Goal: Transaction & Acquisition: Purchase product/service

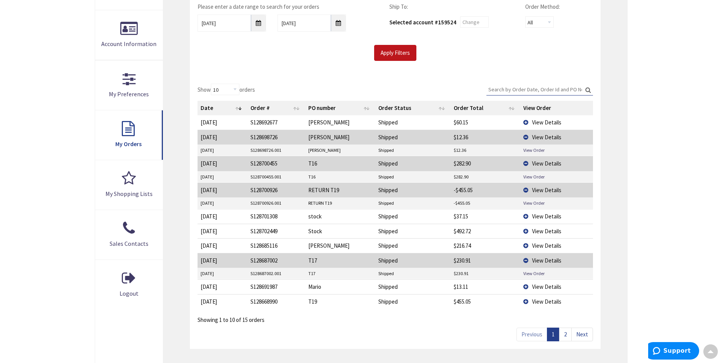
scroll to position [153, 0]
click at [532, 149] on link "View Order" at bounding box center [533, 150] width 21 height 6
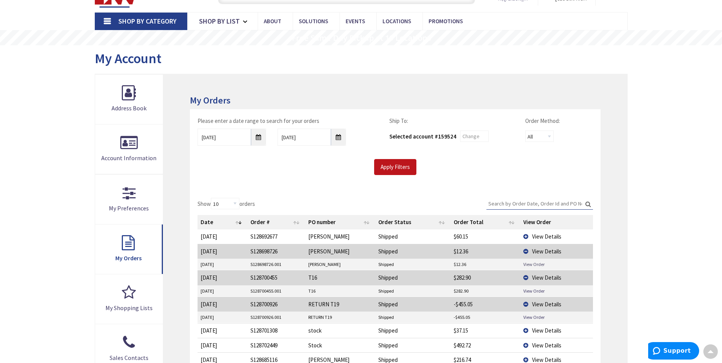
scroll to position [0, 0]
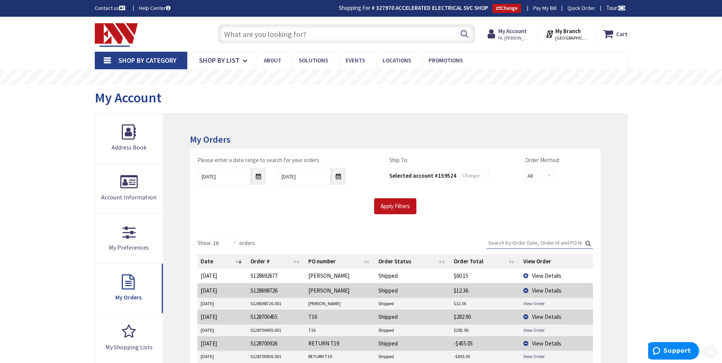
click at [280, 38] on input "text" at bounding box center [346, 33] width 257 height 19
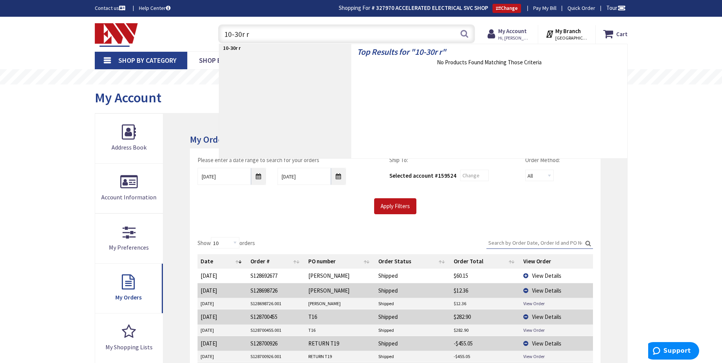
type input "10-30r"
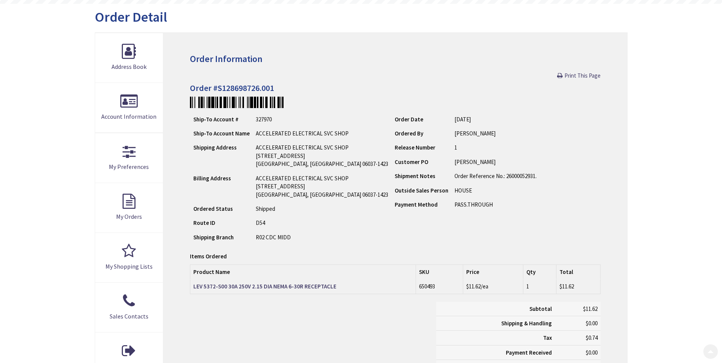
scroll to position [114, 0]
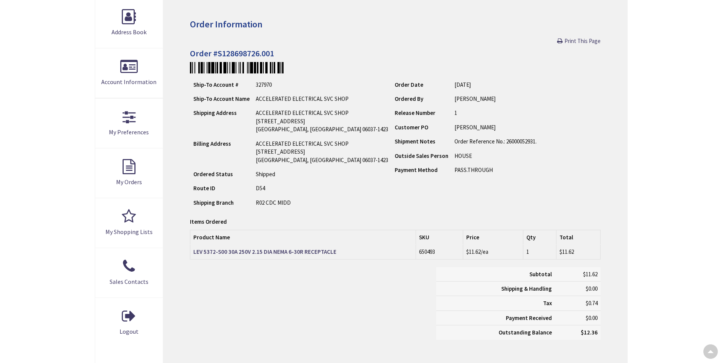
type input "Brandegee Ln, [GEOGRAPHIC_DATA], [GEOGRAPHIC_DATA]"
click at [256, 254] on strong "LEV 5372-S00 30A 250V 2.15 DIA NEMA 6-30R RECEPTACLE" at bounding box center [264, 251] width 143 height 7
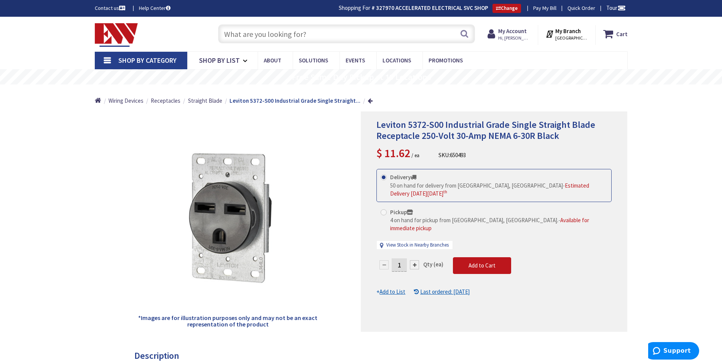
click at [333, 34] on input "text" at bounding box center [346, 33] width 257 height 19
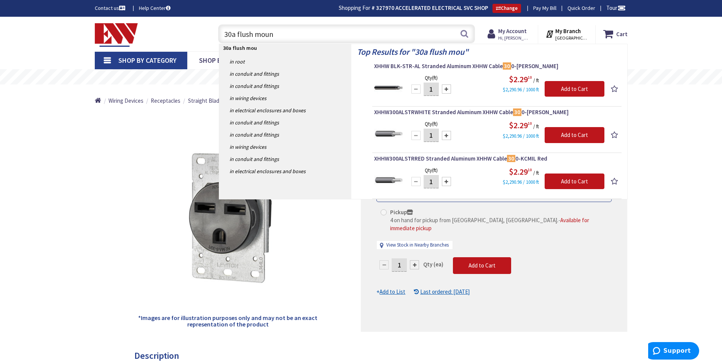
type input "30a flush mount"
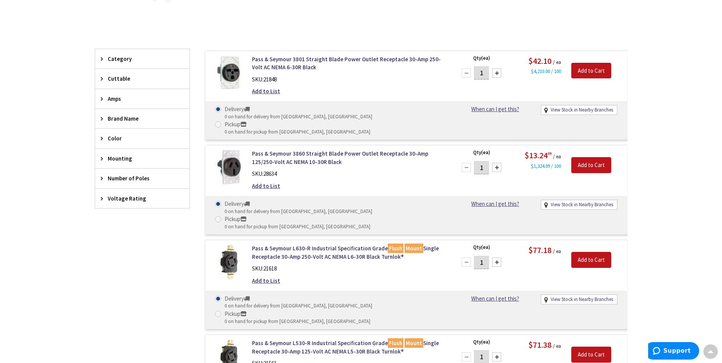
scroll to position [23, 0]
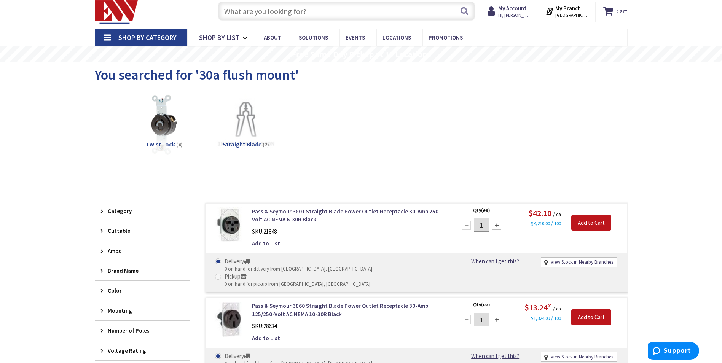
click at [329, 5] on input "text" at bounding box center [346, 11] width 257 height 19
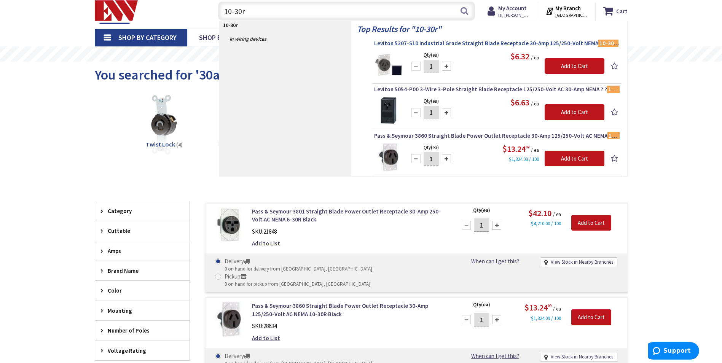
type input "10-30r"
click at [479, 40] on span "Leviton 5207-S10 Industrial Grade Straight Blade Receptacle 30-Amp 125/250-Volt…" at bounding box center [496, 44] width 245 height 8
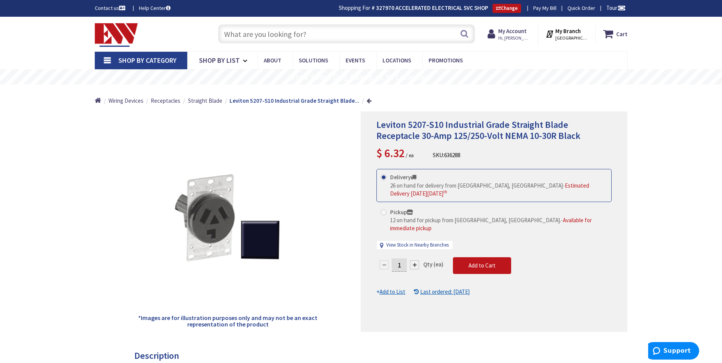
click at [366, 100] on link at bounding box center [368, 101] width 5 height 6
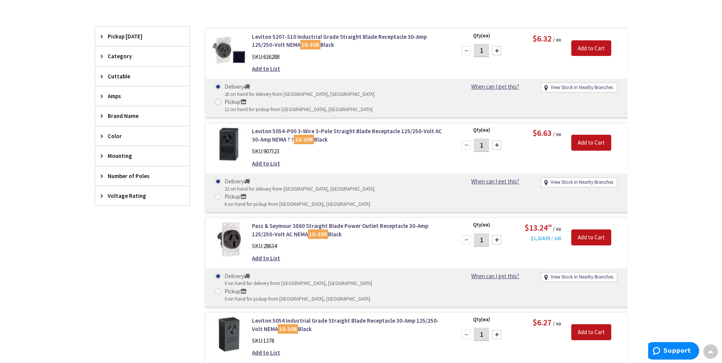
scroll to position [115, 0]
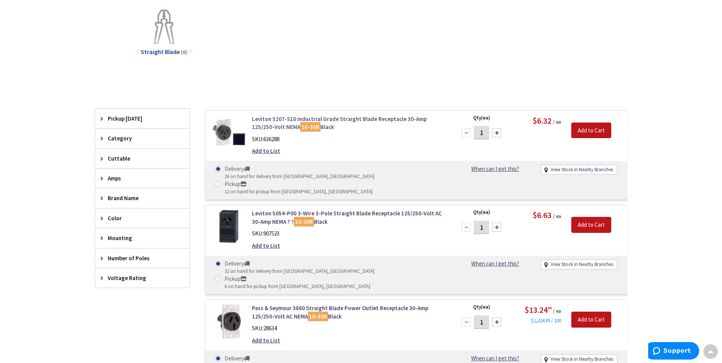
click at [318, 118] on link "Leviton 5207-S10 Industrial Grade Straight Blade Receptacle 30-Amp 125/250-Volt…" at bounding box center [349, 123] width 194 height 16
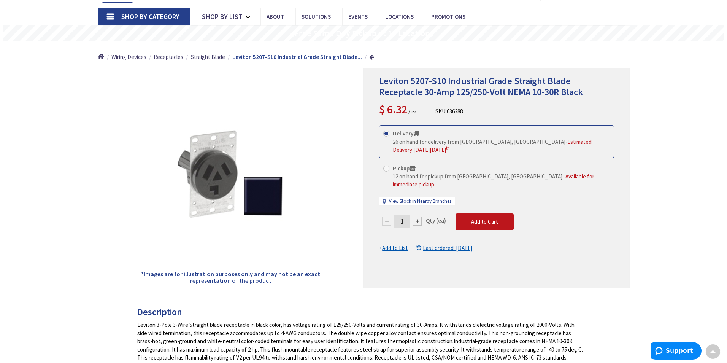
scroll to position [38, 0]
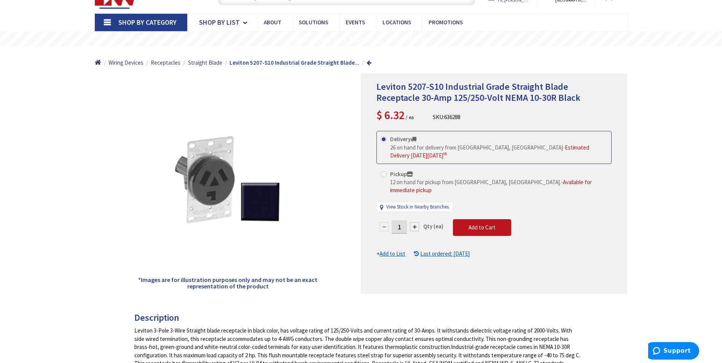
click at [412, 203] on div "View Stock in Nearby Branches" at bounding box center [415, 207] width 76 height 9
click at [412, 203] on link "View Stock in Nearby Branches" at bounding box center [417, 206] width 62 height 7
select select "data-availability"
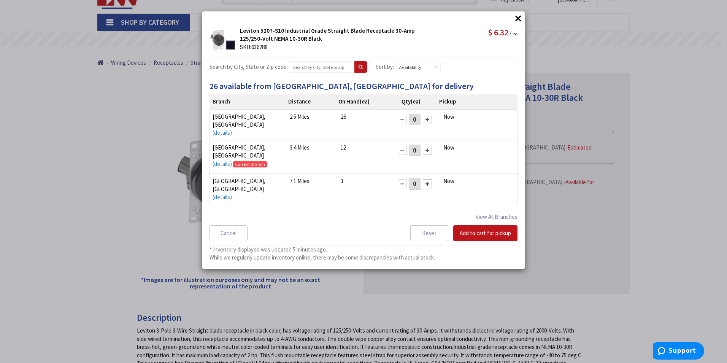
click at [145, 195] on div "× × Leviton 5207-S10 Industrial Grade Straight Blade Receptacle 30-Amp 125/250-…" at bounding box center [363, 181] width 727 height 363
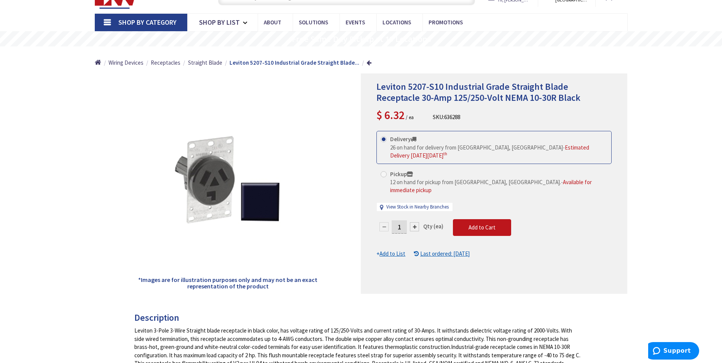
click at [385, 170] on label "Pickup 12 on hand for pickup from New Britain, CT. - Available for immediate pi…" at bounding box center [493, 182] width 227 height 24
click at [385, 172] on input "Pickup 12 on hand for pickup from New Britain, CT. - Available for immediate pi…" at bounding box center [384, 174] width 5 height 5
radio input "true"
click at [421, 203] on link "View Stock in Nearby Branches" at bounding box center [417, 206] width 62 height 7
select select "data-availability"
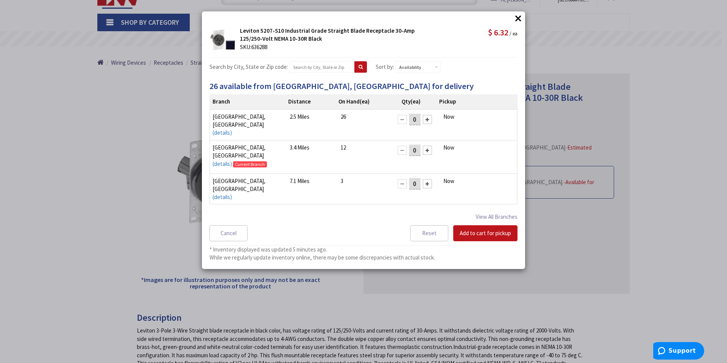
click at [423, 119] on div at bounding box center [427, 119] width 9 height 9
click at [470, 233] on button "Add to cart for pickup" at bounding box center [485, 233] width 64 height 16
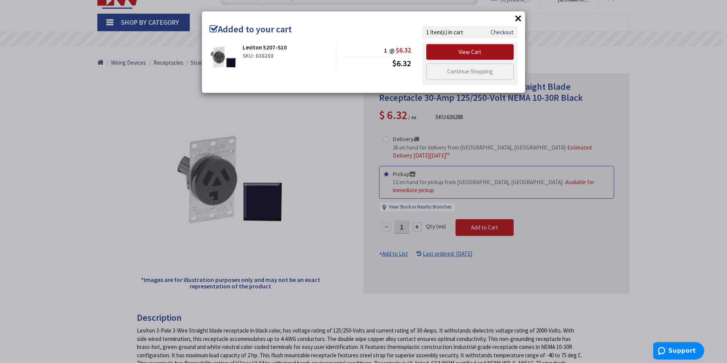
click at [463, 49] on link "View Cart" at bounding box center [469, 52] width 87 height 16
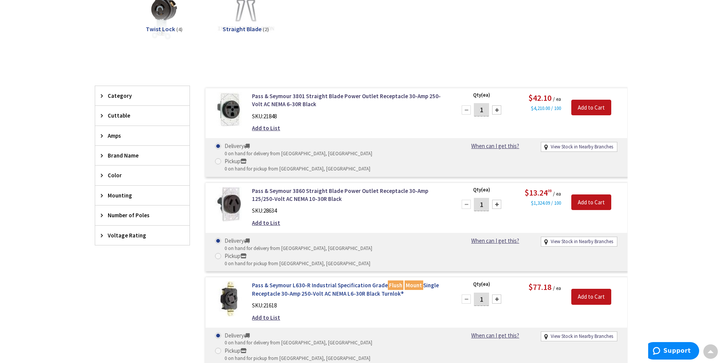
scroll to position [23, 0]
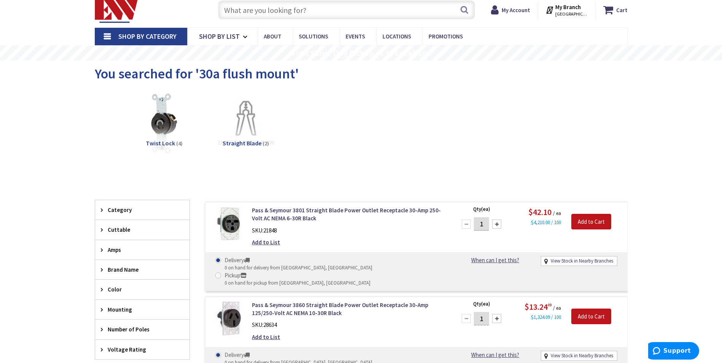
click at [284, 13] on input "text" at bounding box center [346, 9] width 257 height 19
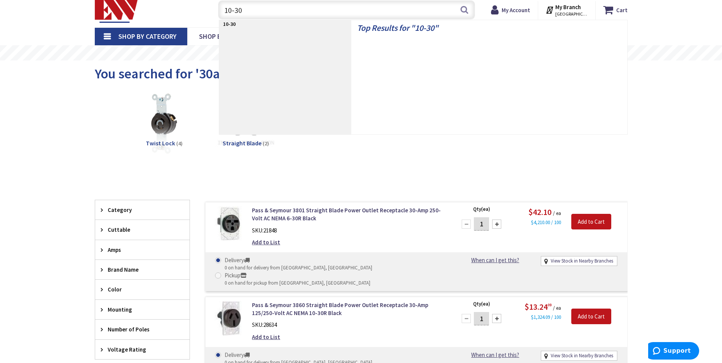
type input "10-30r"
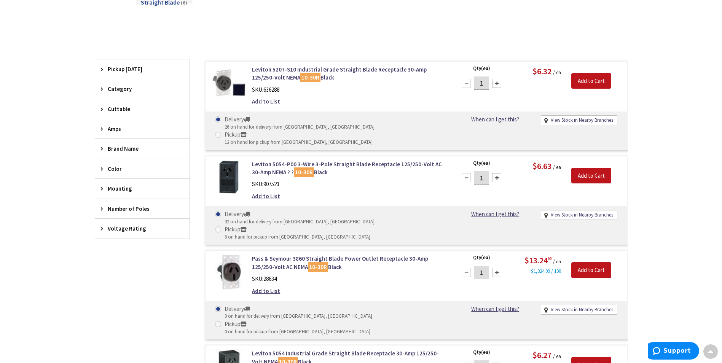
scroll to position [228, 0]
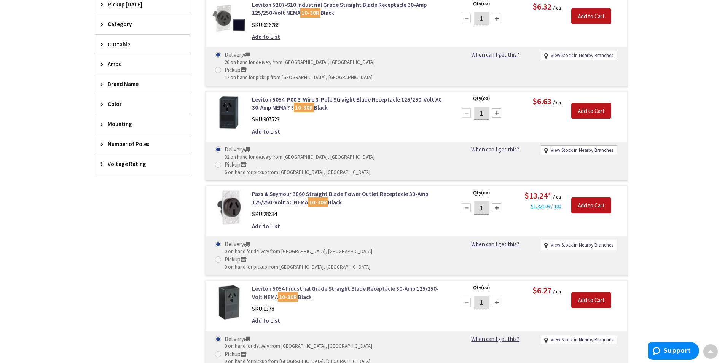
click at [313, 285] on link "Leviton 5054 Industrial Grade Straight Blade Receptacle 30-Amp 125/250-Volt NEM…" at bounding box center [349, 293] width 194 height 16
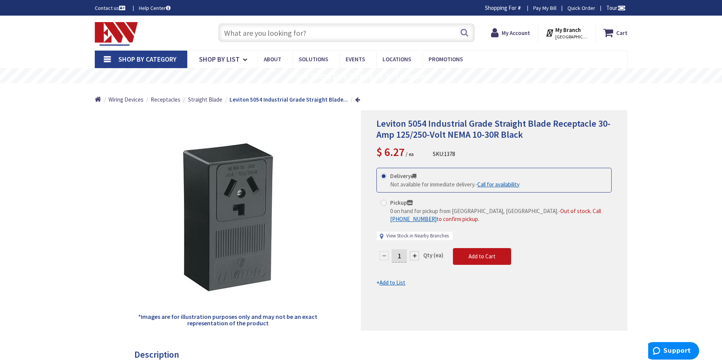
click at [442, 235] on link "View Stock in Nearby Branches" at bounding box center [417, 235] width 62 height 7
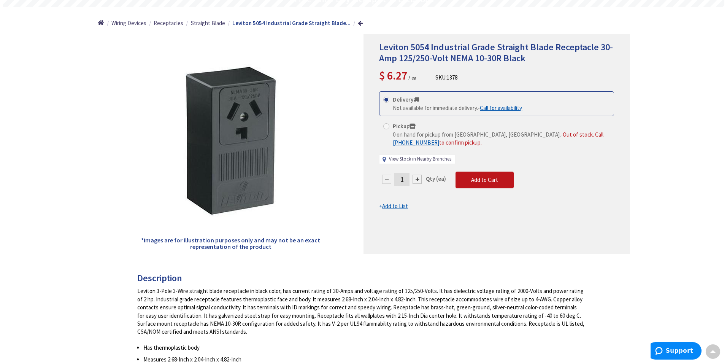
scroll to position [1, 0]
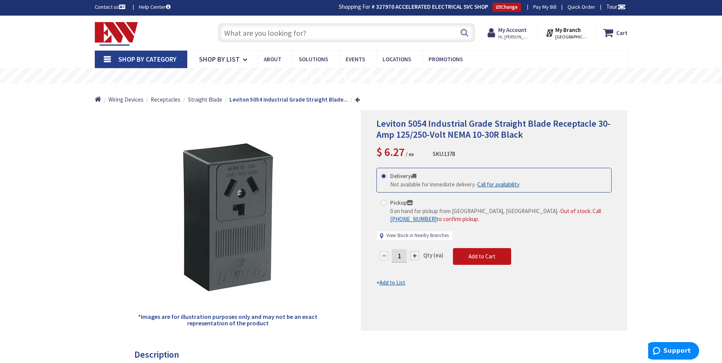
click at [421, 234] on link "View Stock in Nearby Branches" at bounding box center [417, 235] width 62 height 7
select select "data-availability"
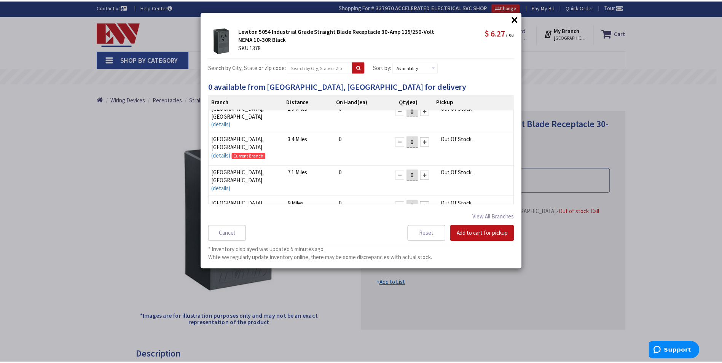
scroll to position [11, 0]
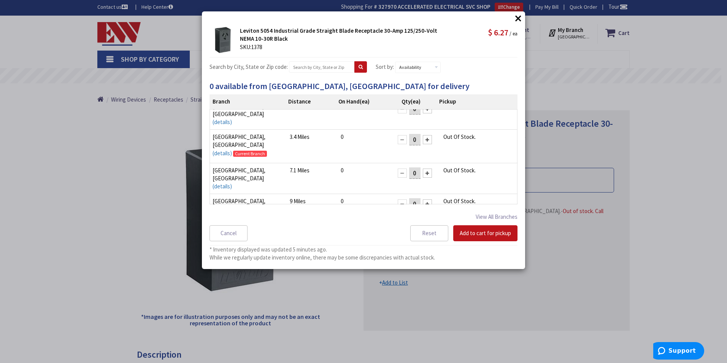
click at [518, 18] on button "×" at bounding box center [518, 18] width 11 height 11
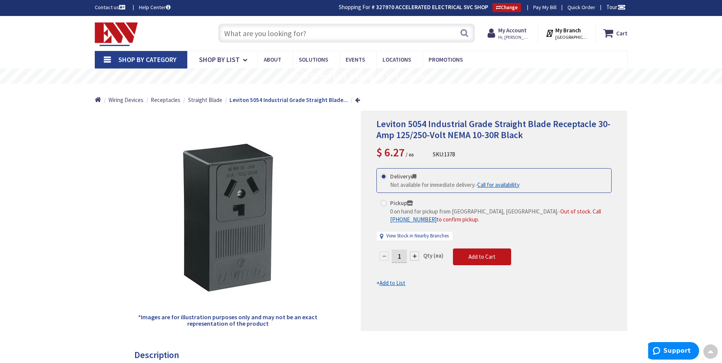
scroll to position [0, 0]
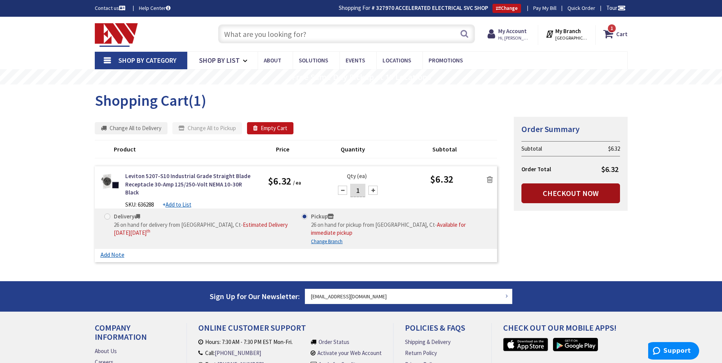
click at [565, 194] on link "Checkout Now" at bounding box center [570, 193] width 99 height 20
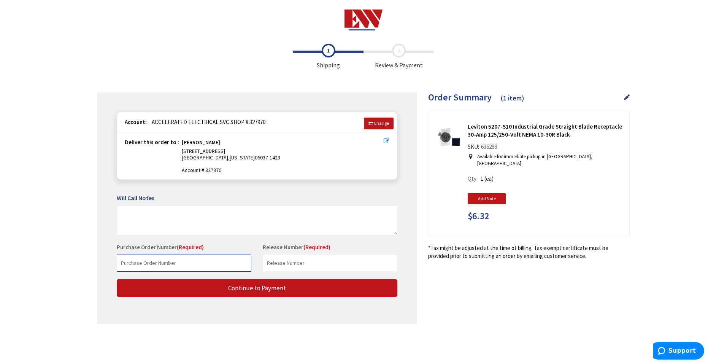
click at [181, 265] on input "text" at bounding box center [184, 262] width 135 height 17
type input "[PERSON_NAME]"
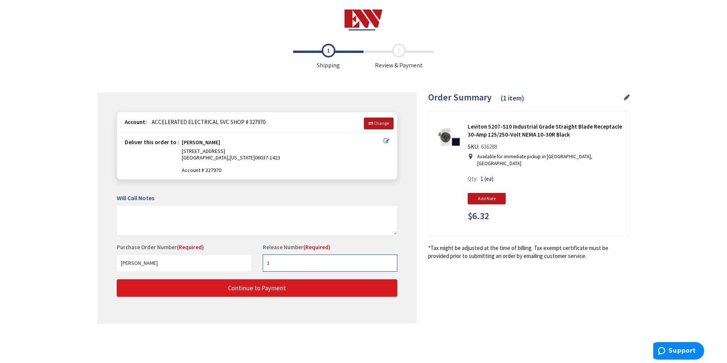
type input "1"
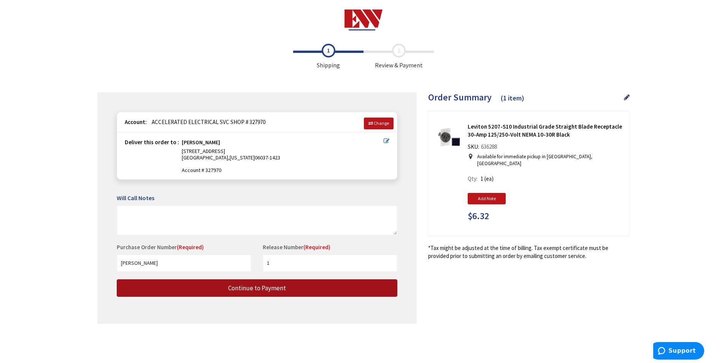
click at [204, 292] on button "Continue to Payment" at bounding box center [257, 288] width 281 height 18
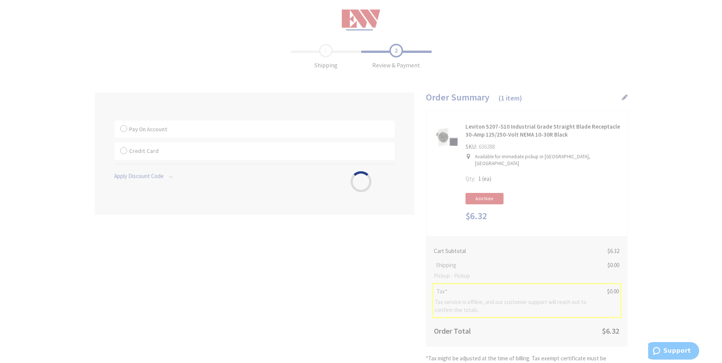
click at [221, 125] on div "Please wait..." at bounding box center [361, 181] width 722 height 363
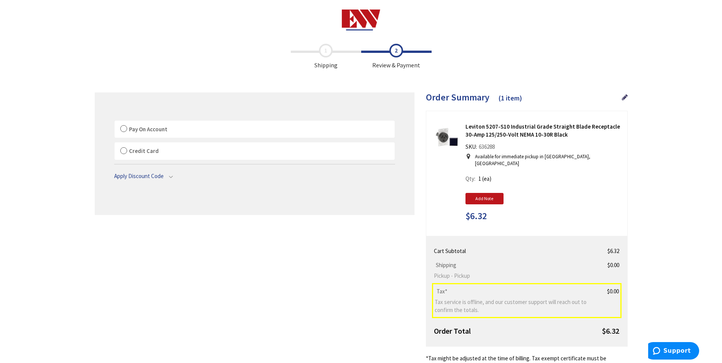
click at [119, 129] on label "Pay On Account" at bounding box center [254, 129] width 280 height 17
click at [138, 129] on span "Pay On Account" at bounding box center [148, 129] width 38 height 7
click at [114, 122] on input "Pay On Account" at bounding box center [114, 122] width 0 height 0
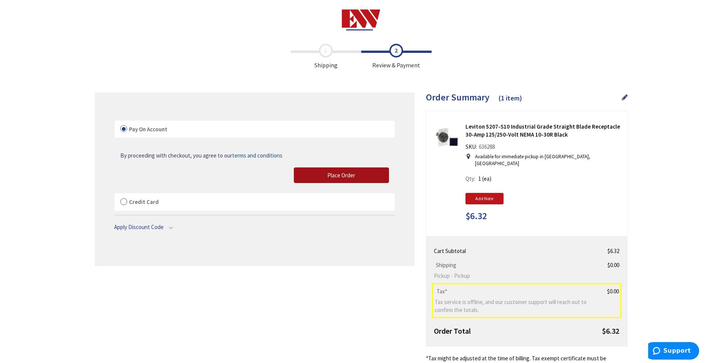
click at [300, 178] on button "Place Order" at bounding box center [341, 175] width 95 height 16
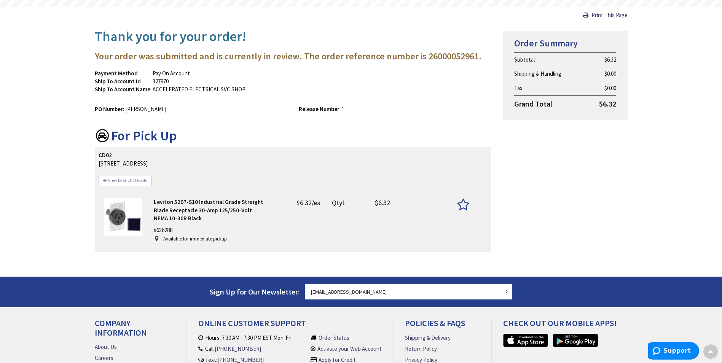
scroll to position [169, 0]
